Goal: Complete application form

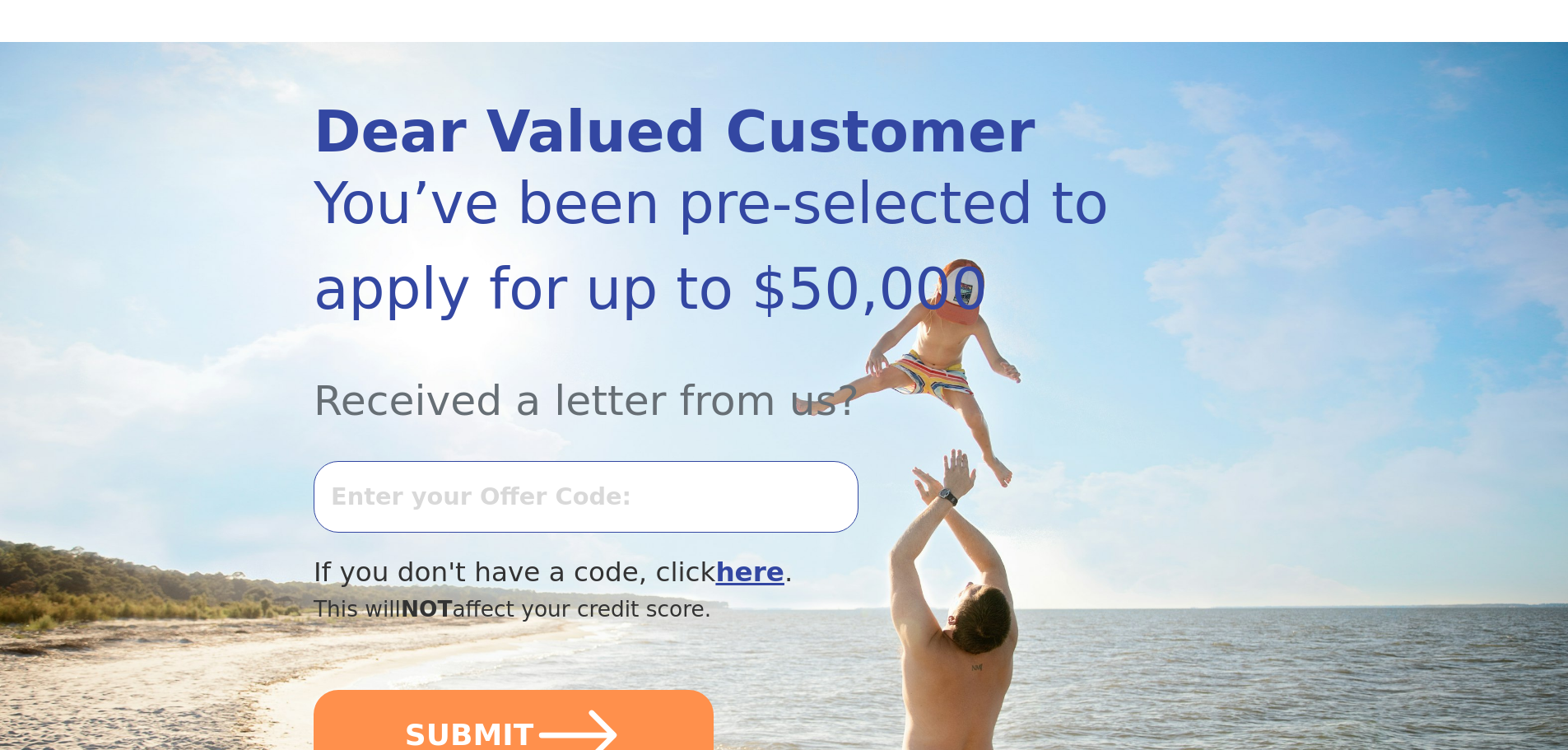
scroll to position [165, 0]
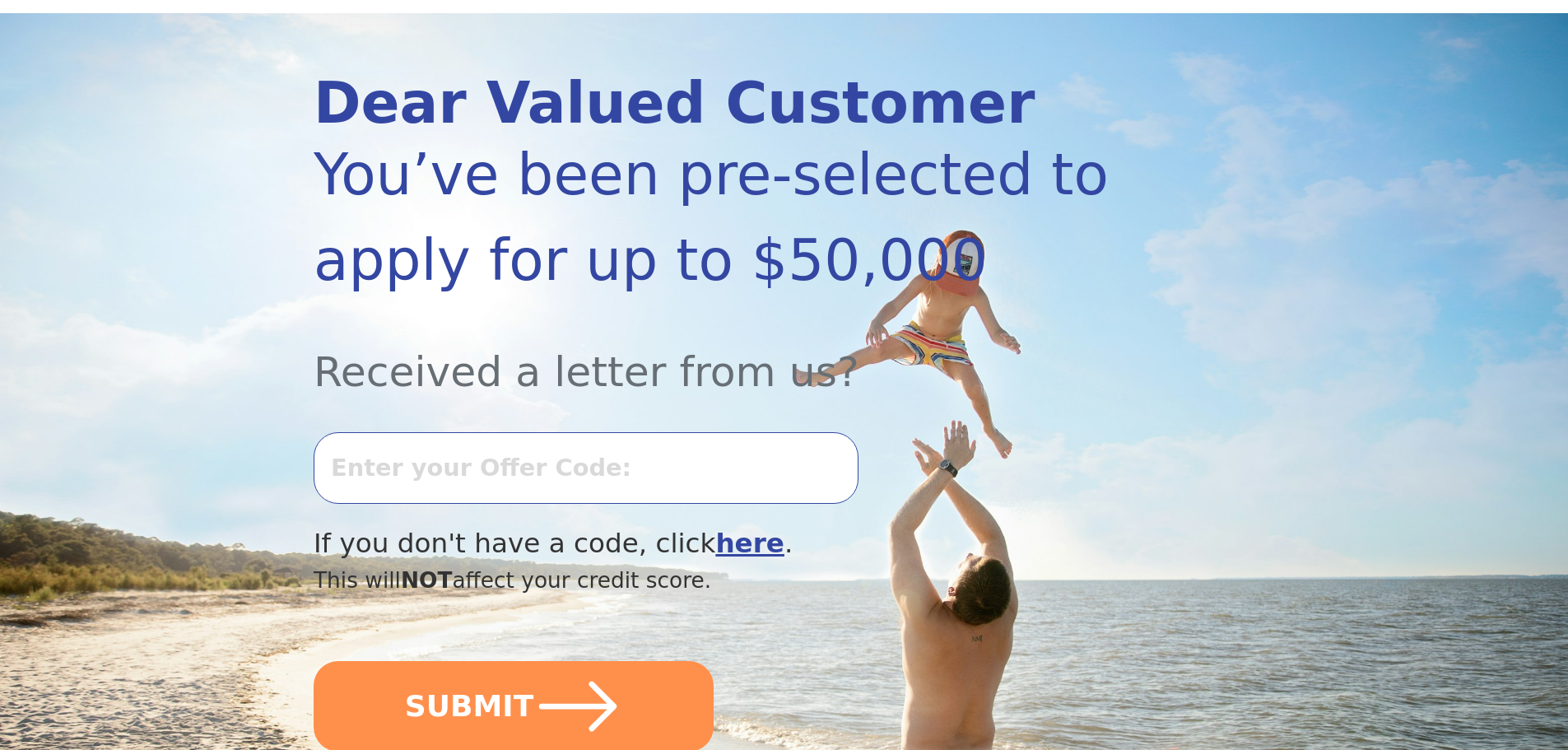
click at [544, 469] on input "text" at bounding box center [586, 467] width 545 height 71
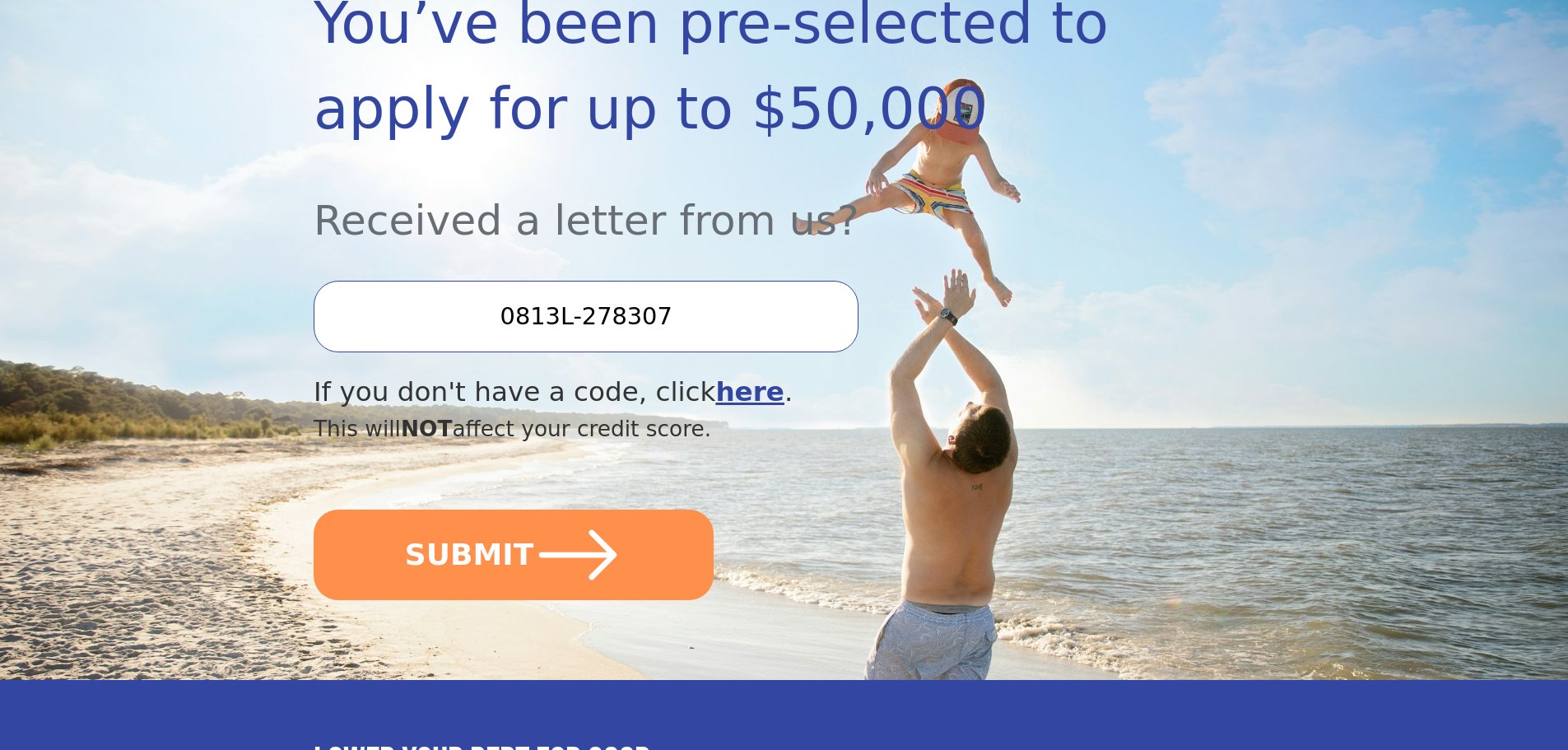
scroll to position [330, 0]
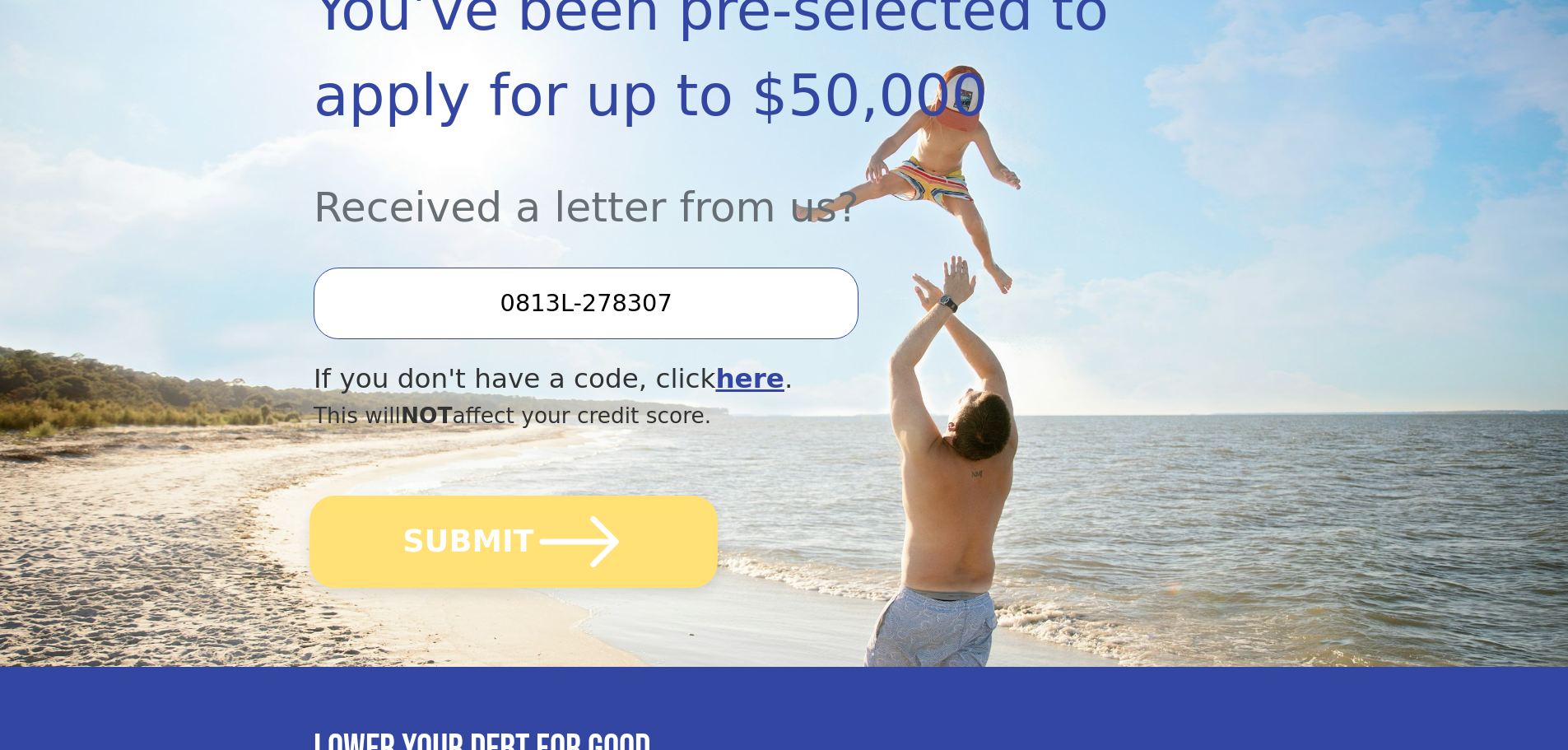
type input "0813L-278307"
drag, startPoint x: 600, startPoint y: 555, endPoint x: 693, endPoint y: 564, distance: 93.4
click at [600, 555] on icon "submit" at bounding box center [580, 542] width 91 height 91
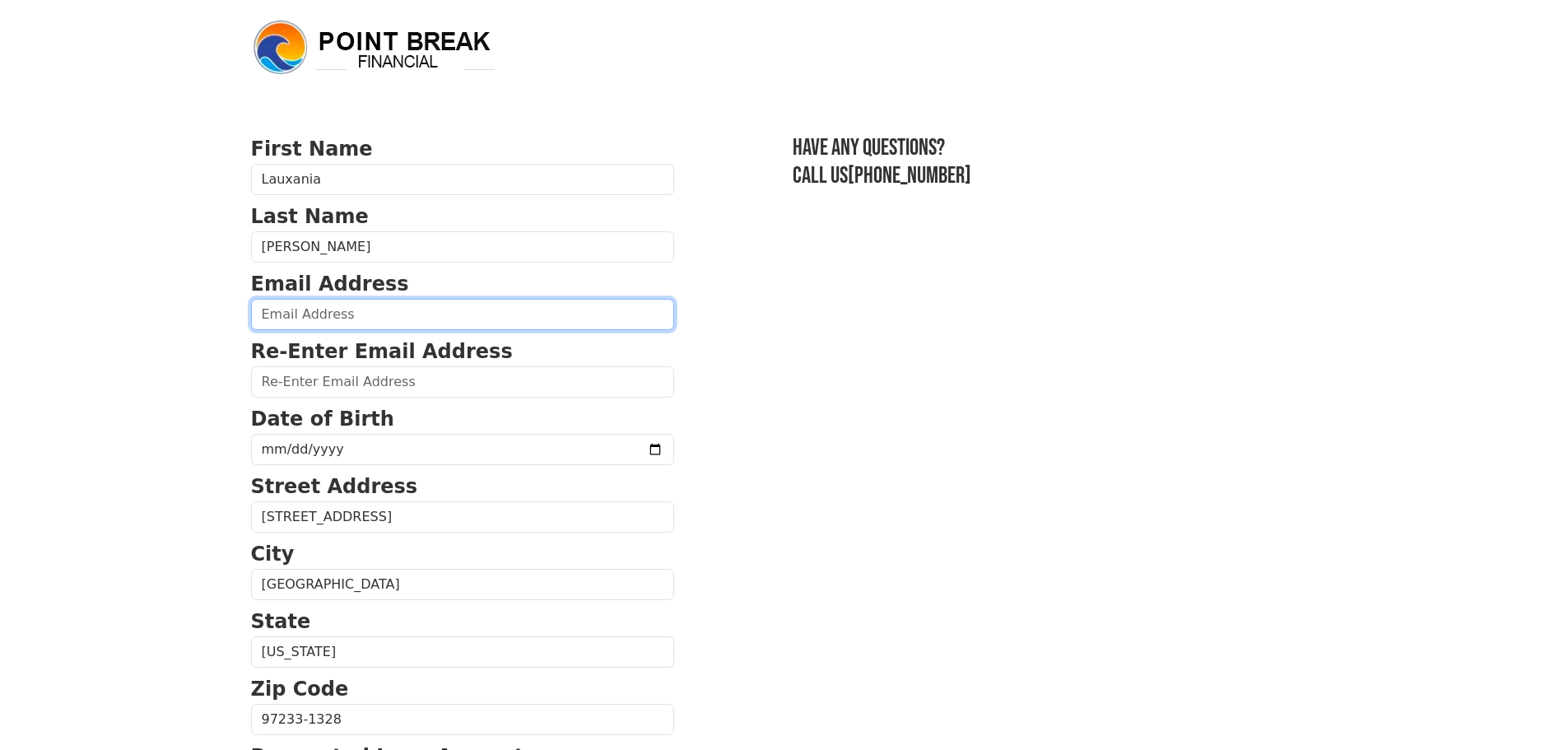
click at [395, 313] on input "email" at bounding box center [463, 314] width 424 height 32
type input "lauxaniastefana@gmail.com"
type input "(503) 728-8834"
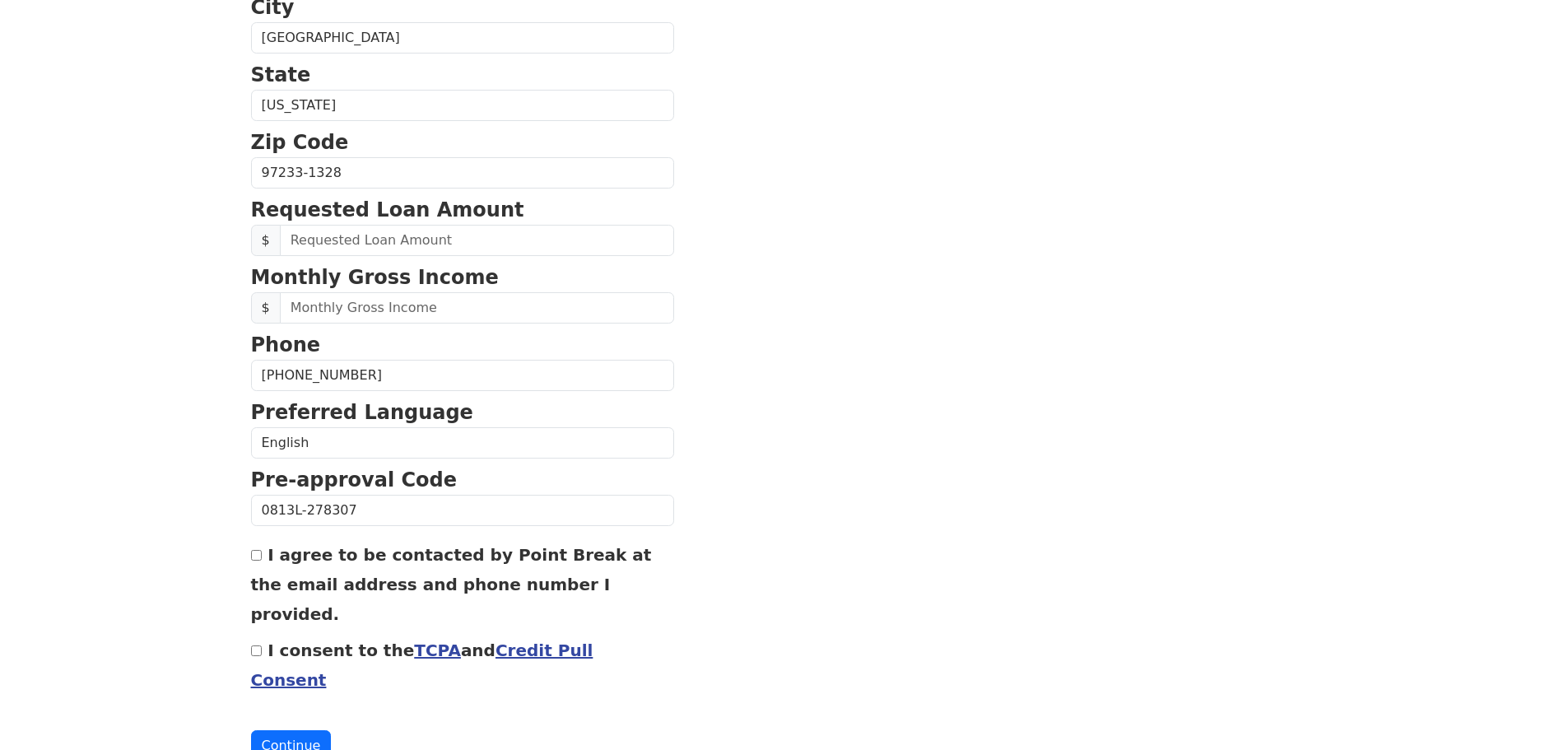
scroll to position [465, 0]
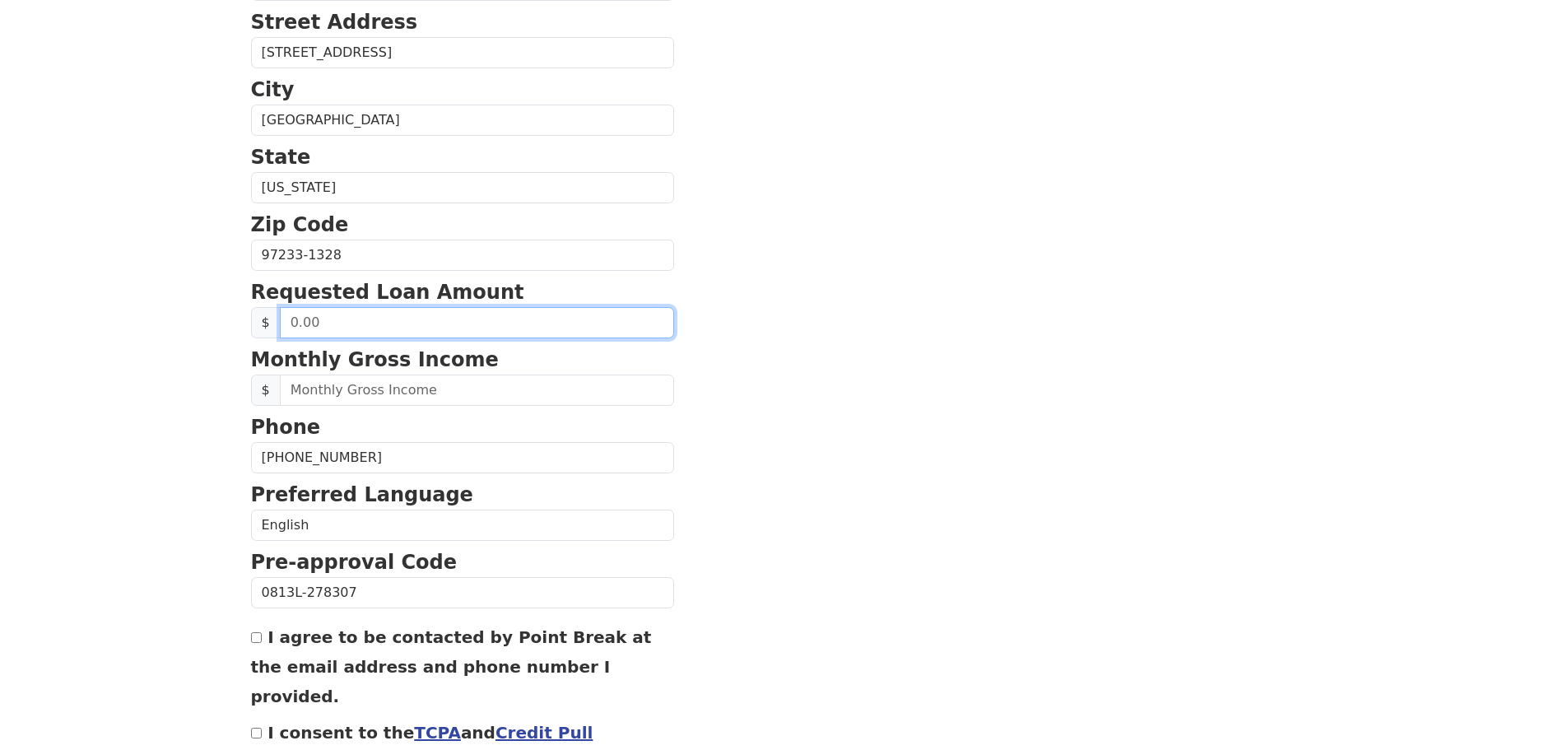
click at [354, 331] on input "text" at bounding box center [477, 323] width 395 height 32
type input "50,000.00"
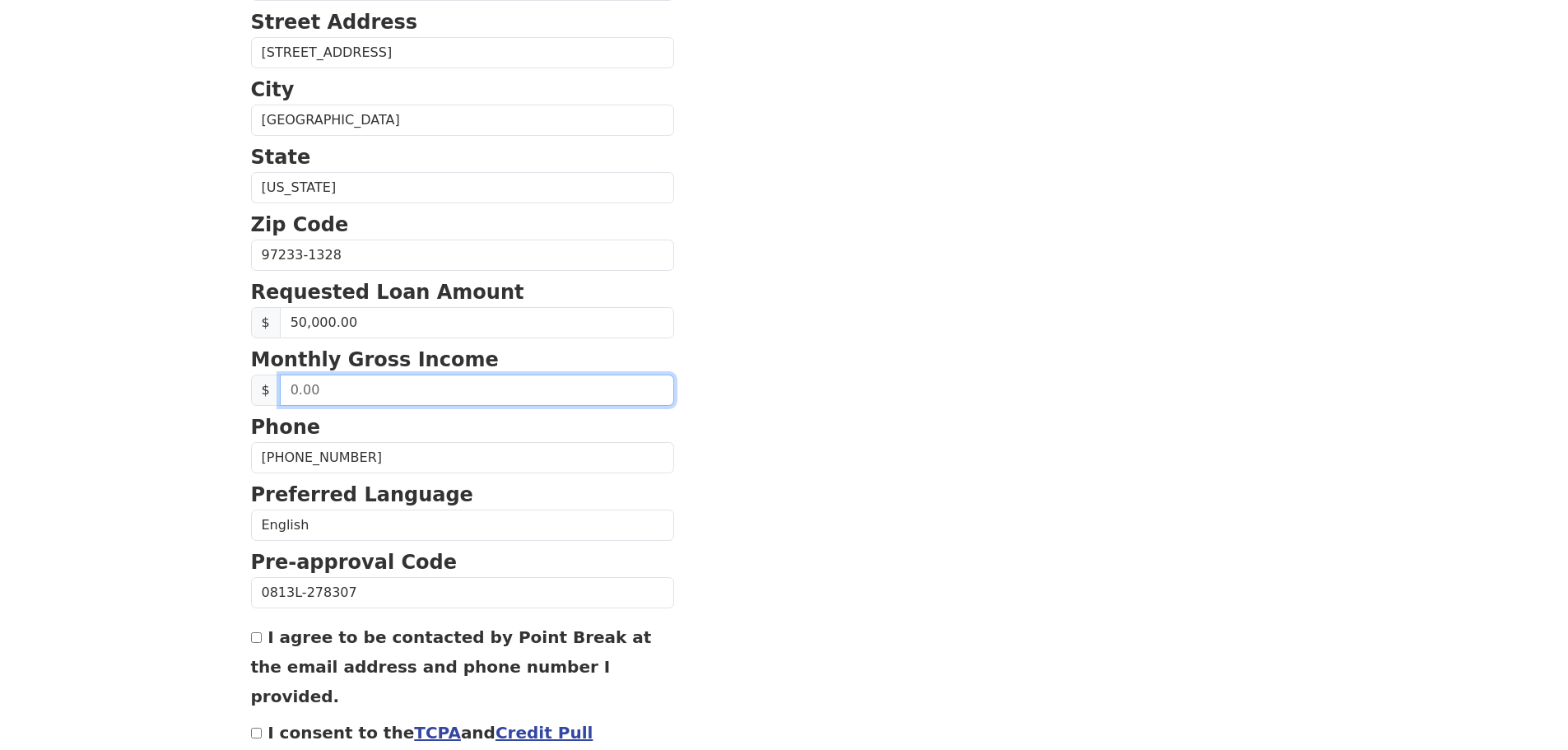
click at [342, 384] on input "text" at bounding box center [477, 390] width 395 height 32
type input "4,000.00"
click at [781, 410] on section "First Name Lauxania Last Name Stefanescu Email Address lauxaniastefana@gmail.co…" at bounding box center [784, 256] width 1067 height 1175
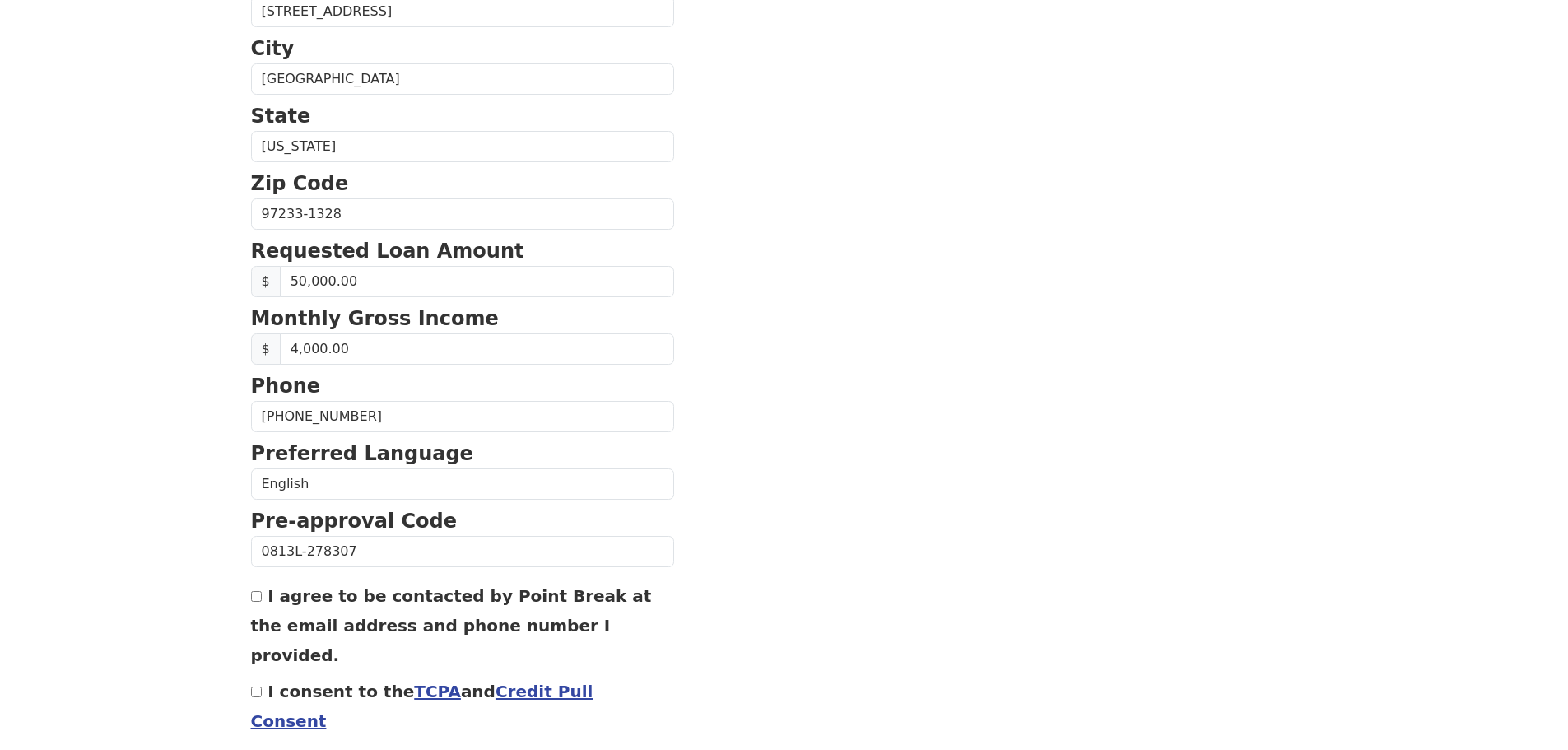
scroll to position [560, 0]
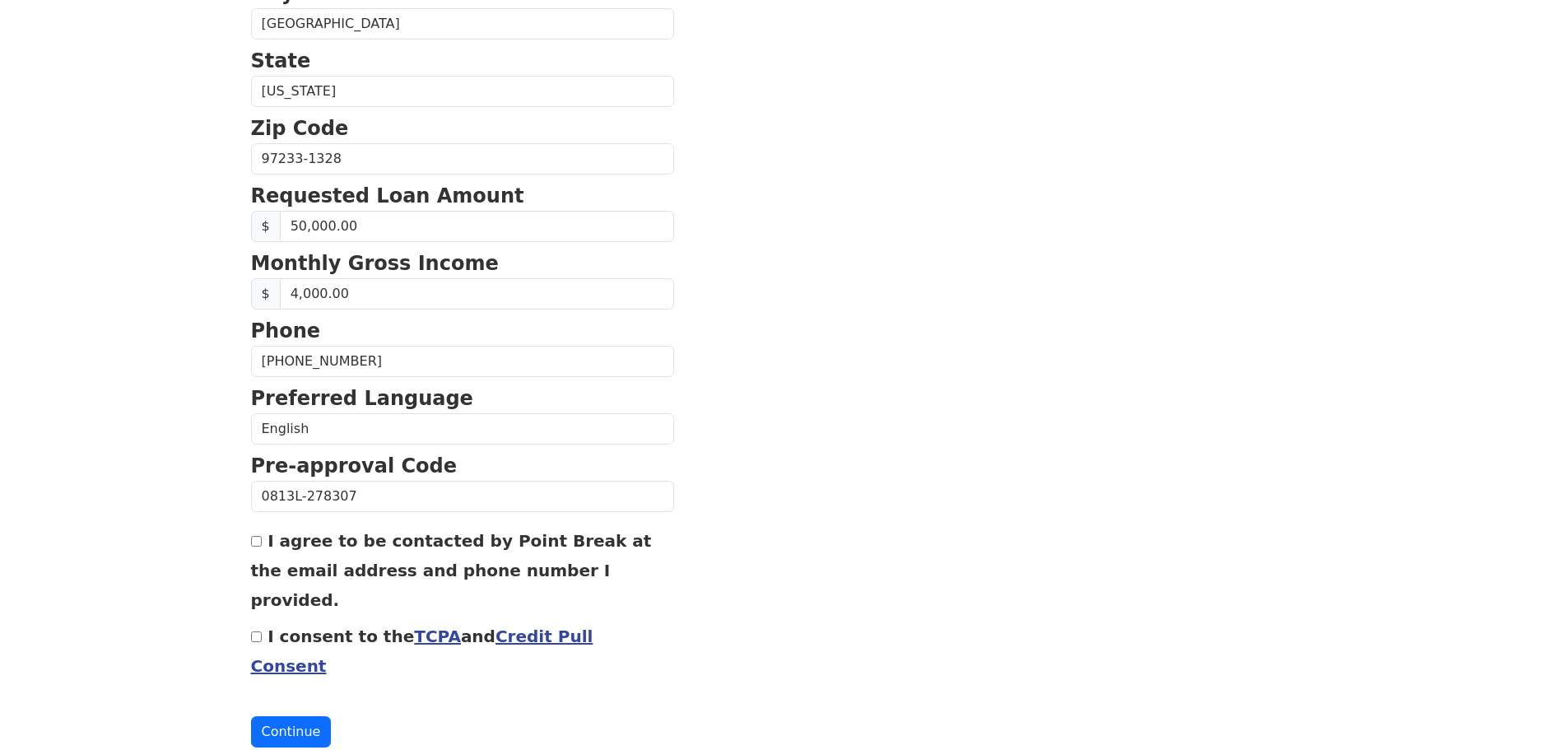
click at [270, 540] on label "I agree to be contacted by Point Break at the email address and phone number I …" at bounding box center [451, 571] width 401 height 79
click at [262, 540] on input "I agree to be contacted by Point Break at the email address and phone number I …" at bounding box center [256, 542] width 11 height 11
checkbox input "true"
click at [255, 631] on input "I consent to the TCPA and Credit Pull Consent" at bounding box center [256, 636] width 11 height 11
checkbox input "true"
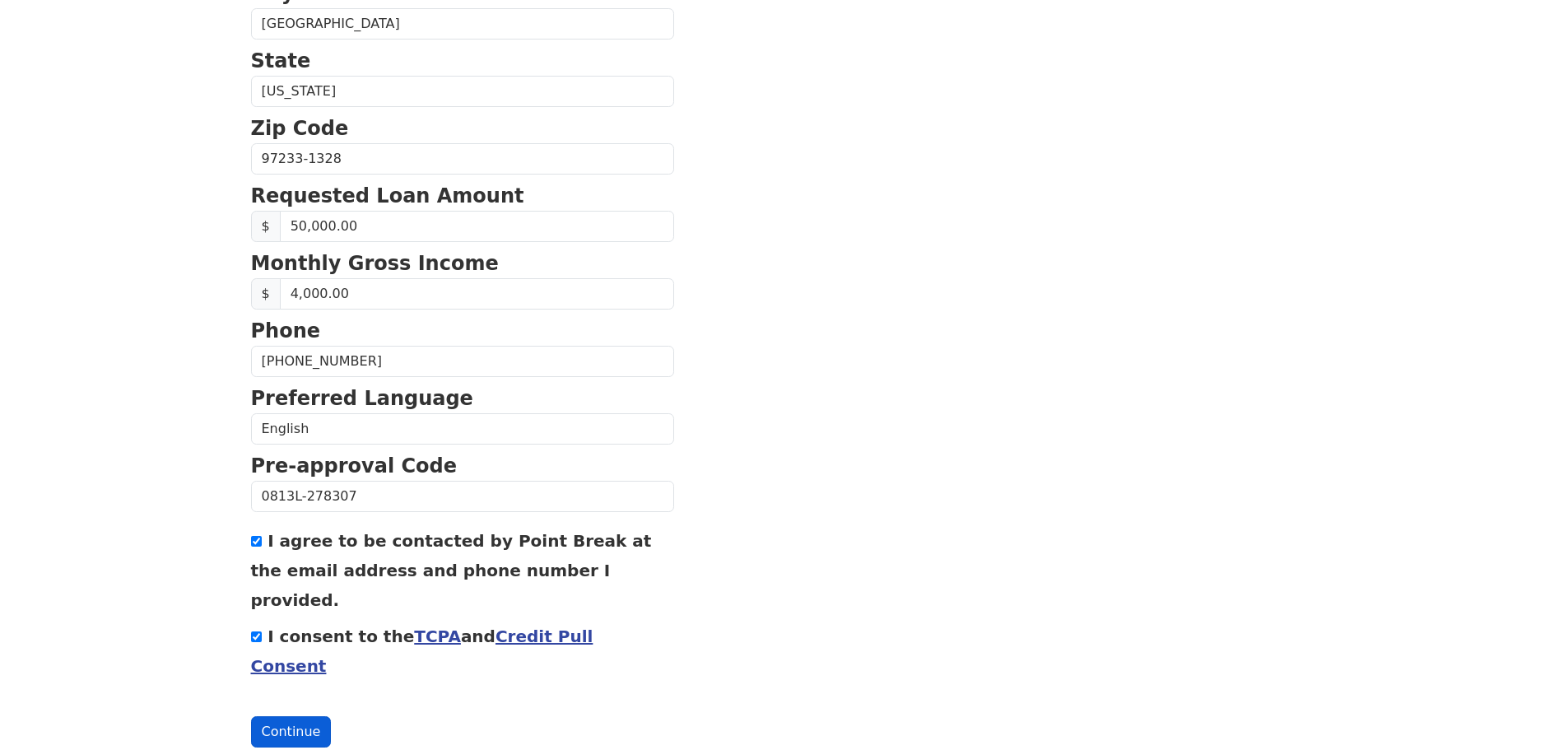
click at [290, 717] on button "Continue" at bounding box center [291, 732] width 80 height 32
click at [283, 717] on button "Continue" at bounding box center [291, 732] width 80 height 32
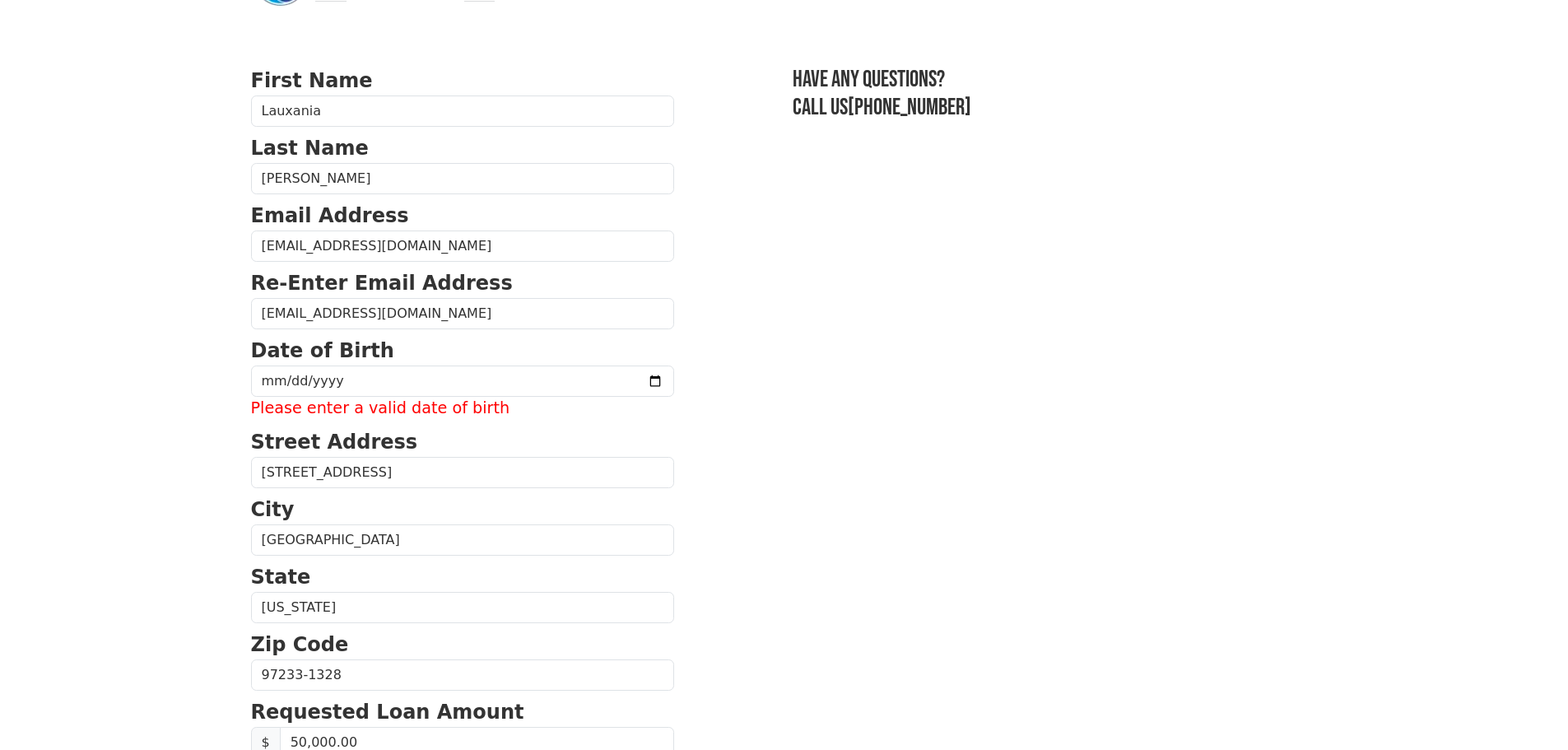
scroll to position [9, 0]
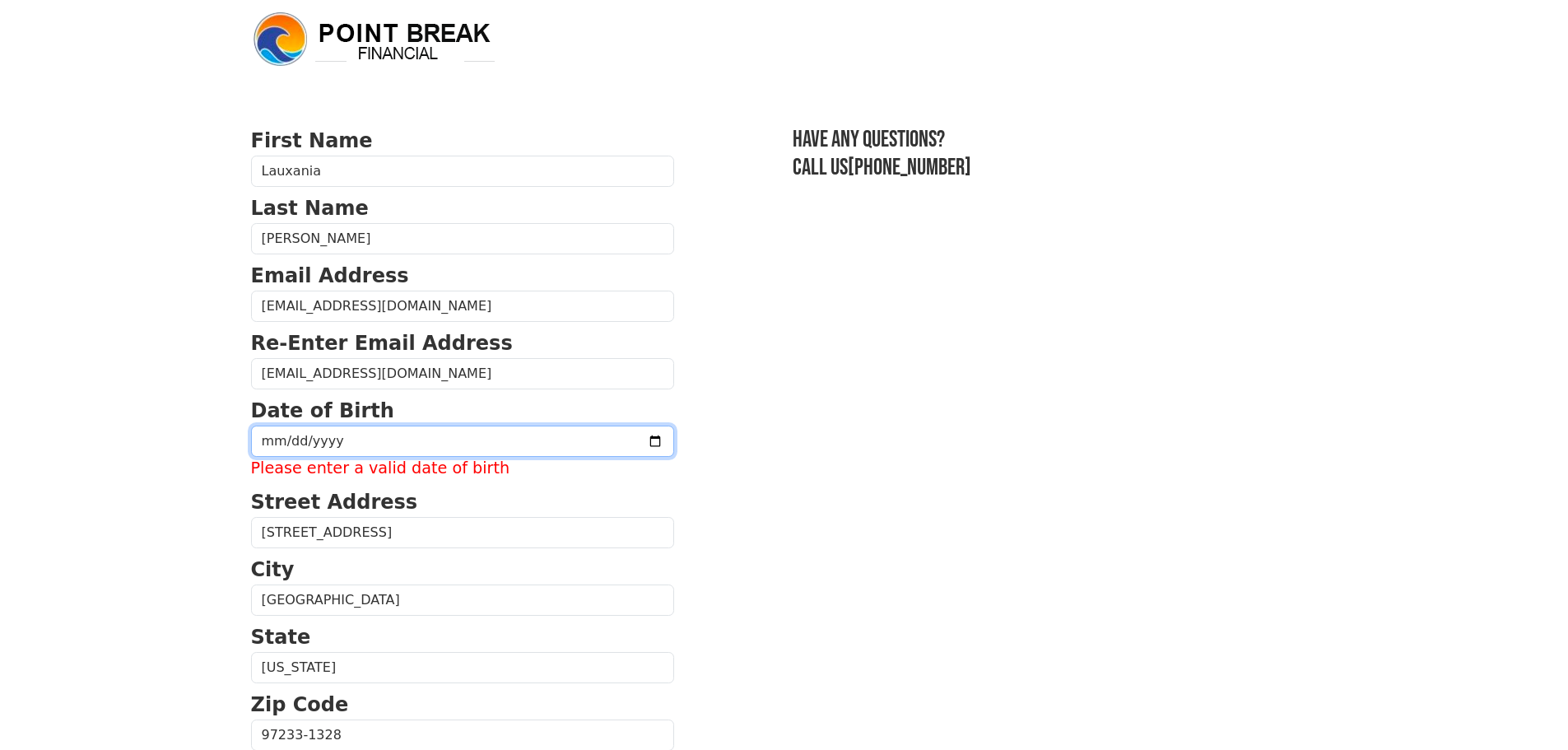
click at [613, 442] on input "date" at bounding box center [463, 441] width 424 height 32
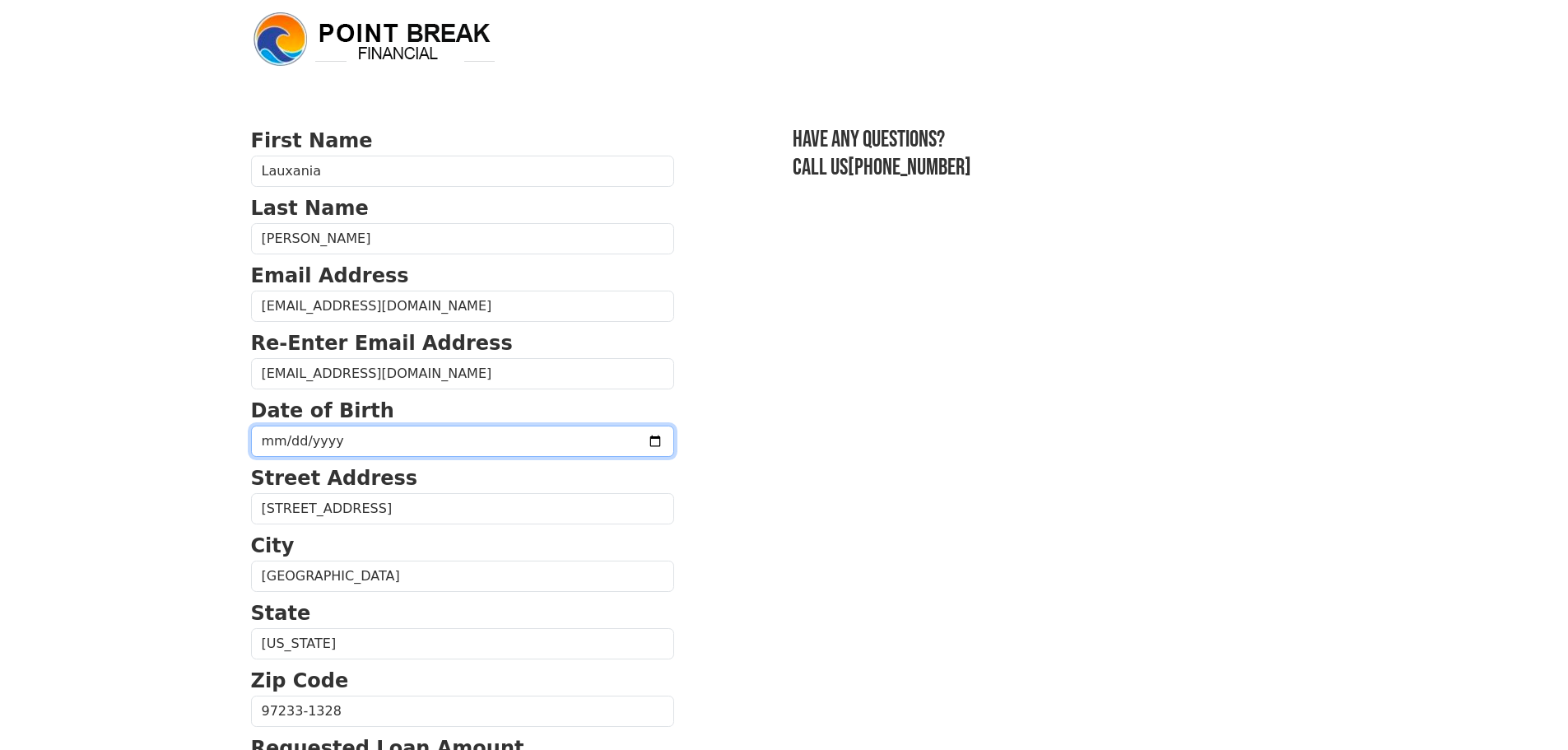
type input "1983-01-17"
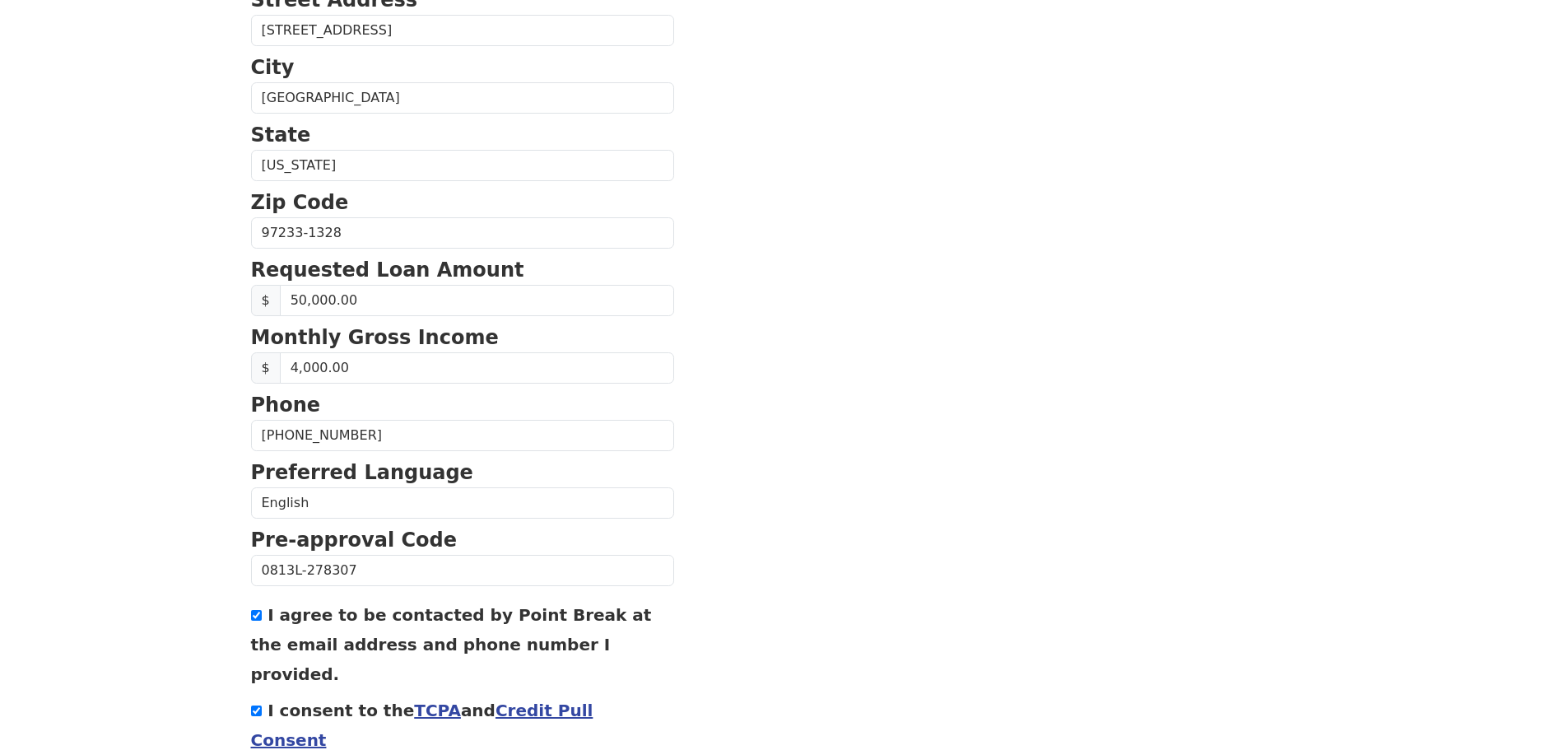
scroll to position [560, 0]
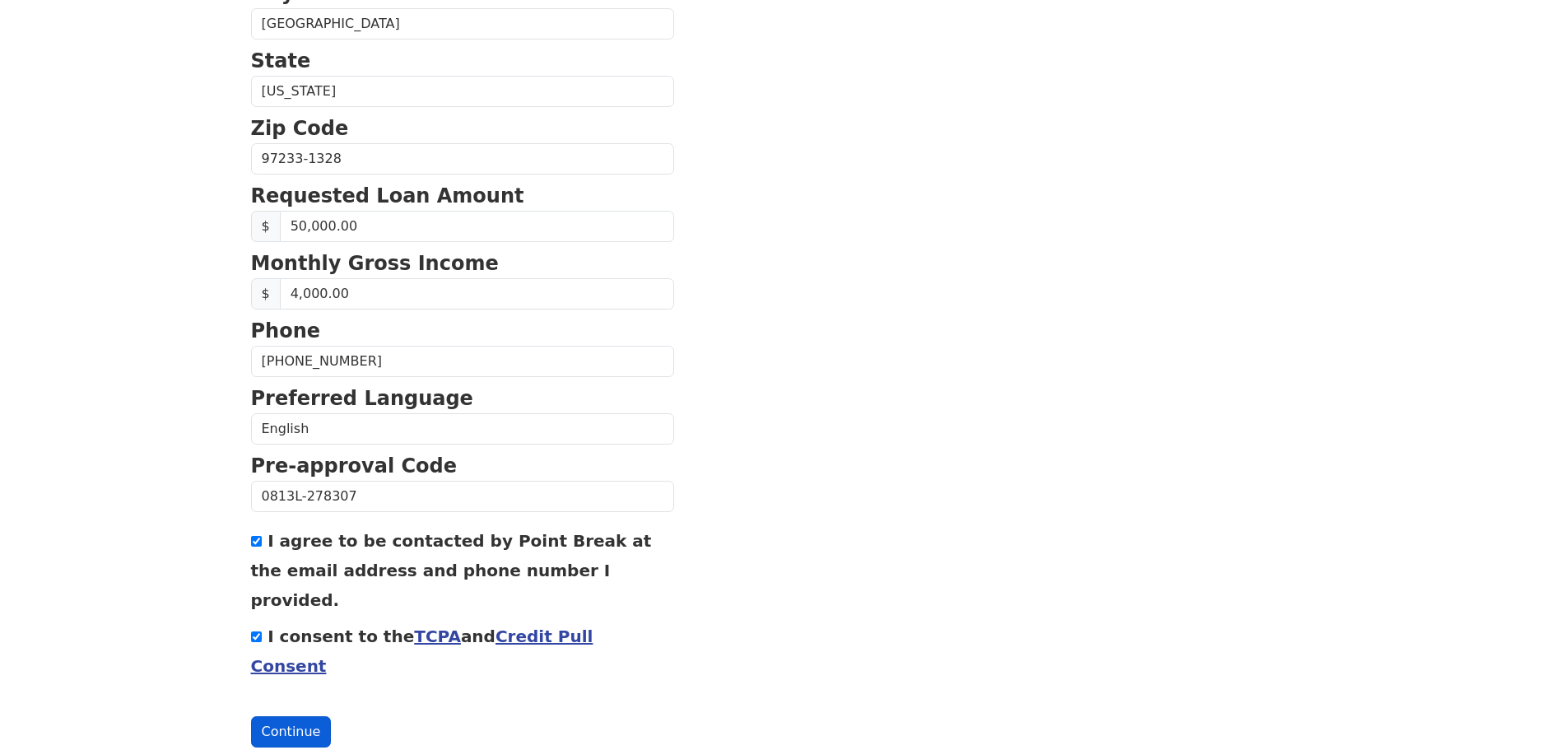
click at [297, 717] on button "Continue" at bounding box center [291, 732] width 80 height 32
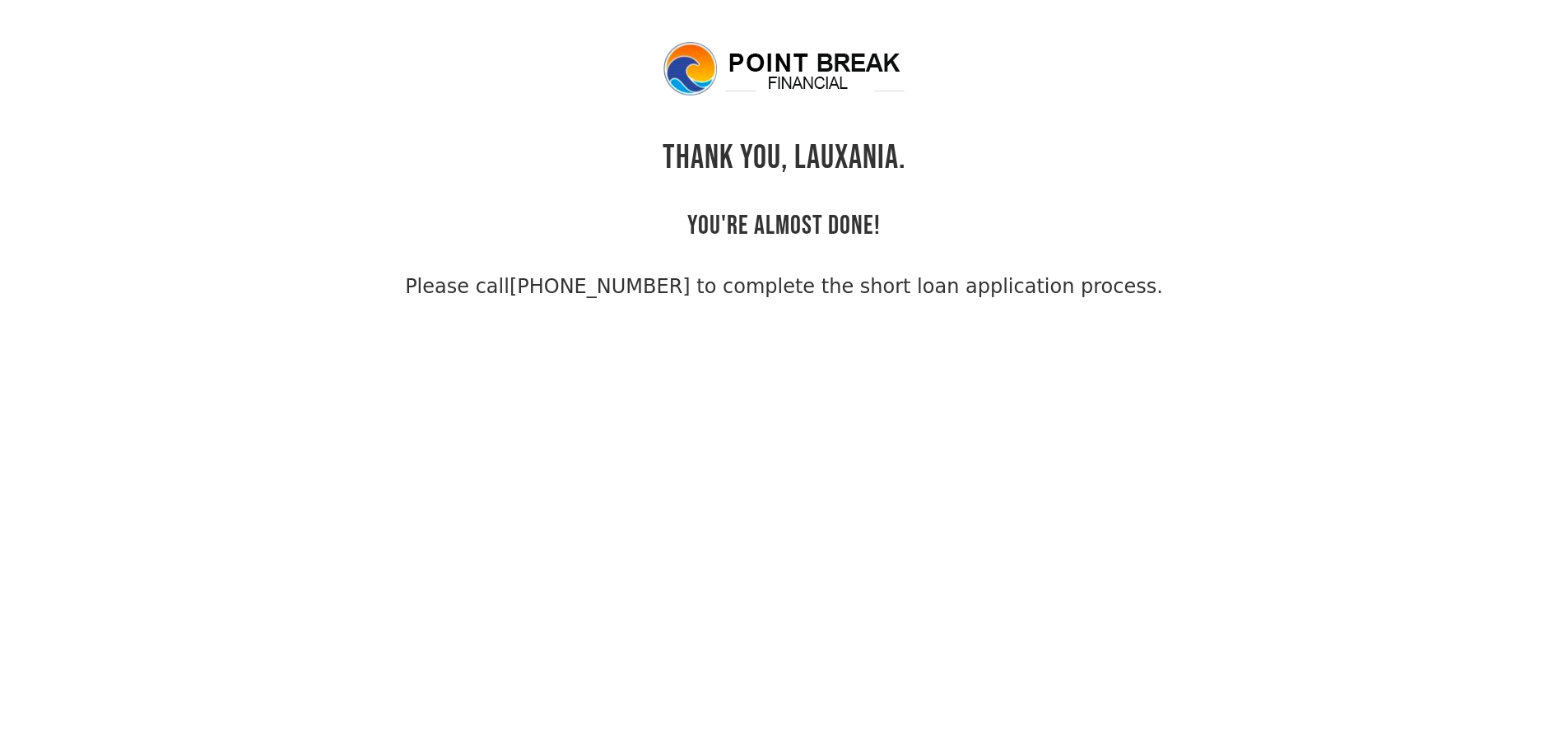
click at [720, 289] on link "(855) 202-9500 to complete the short loan application process." at bounding box center [836, 286] width 653 height 23
